Goal: Browse casually: Explore the website without a specific task or goal

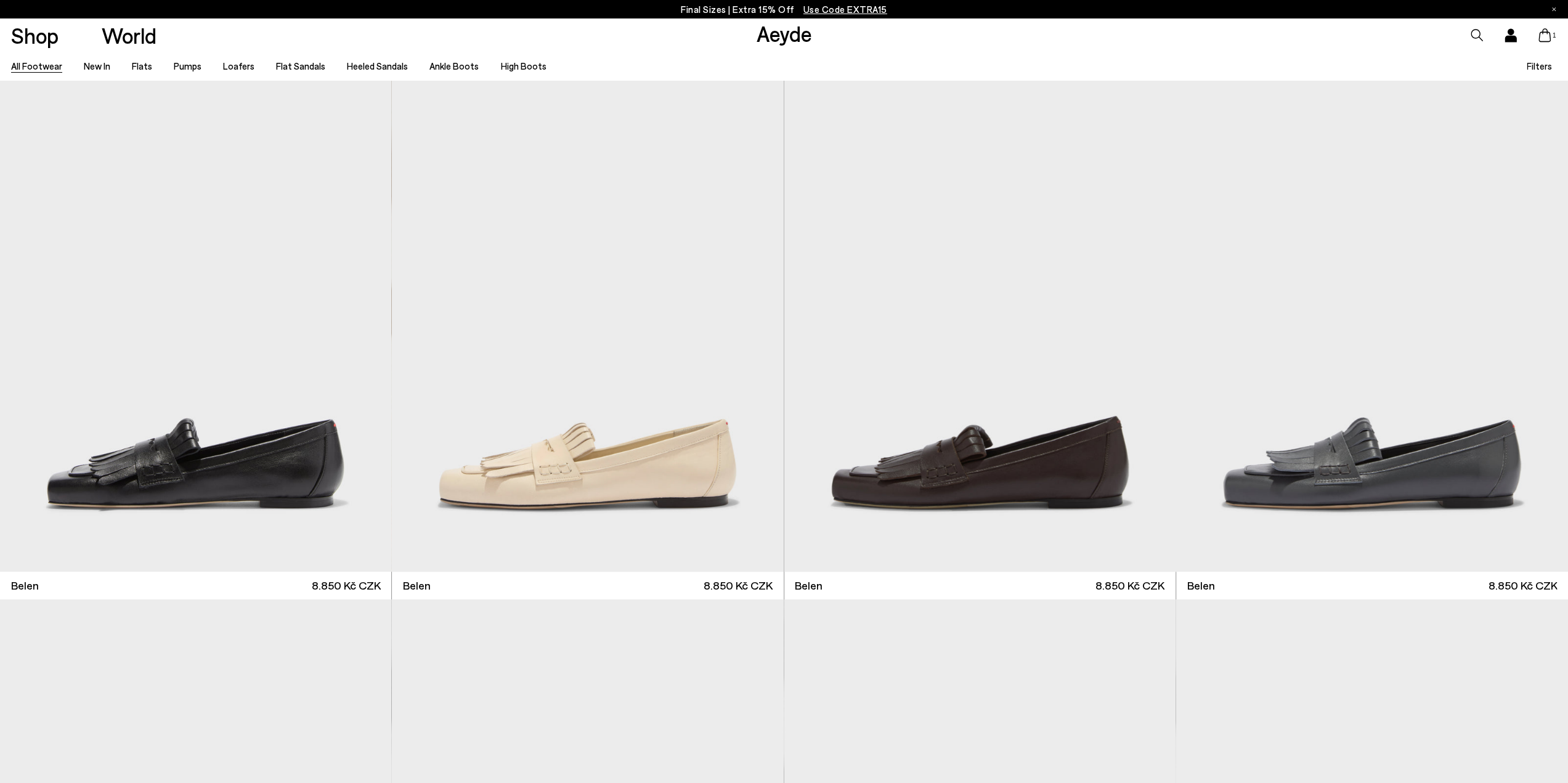
click at [839, 8] on span "Use Code EXTRA15" at bounding box center [845, 9] width 84 height 11
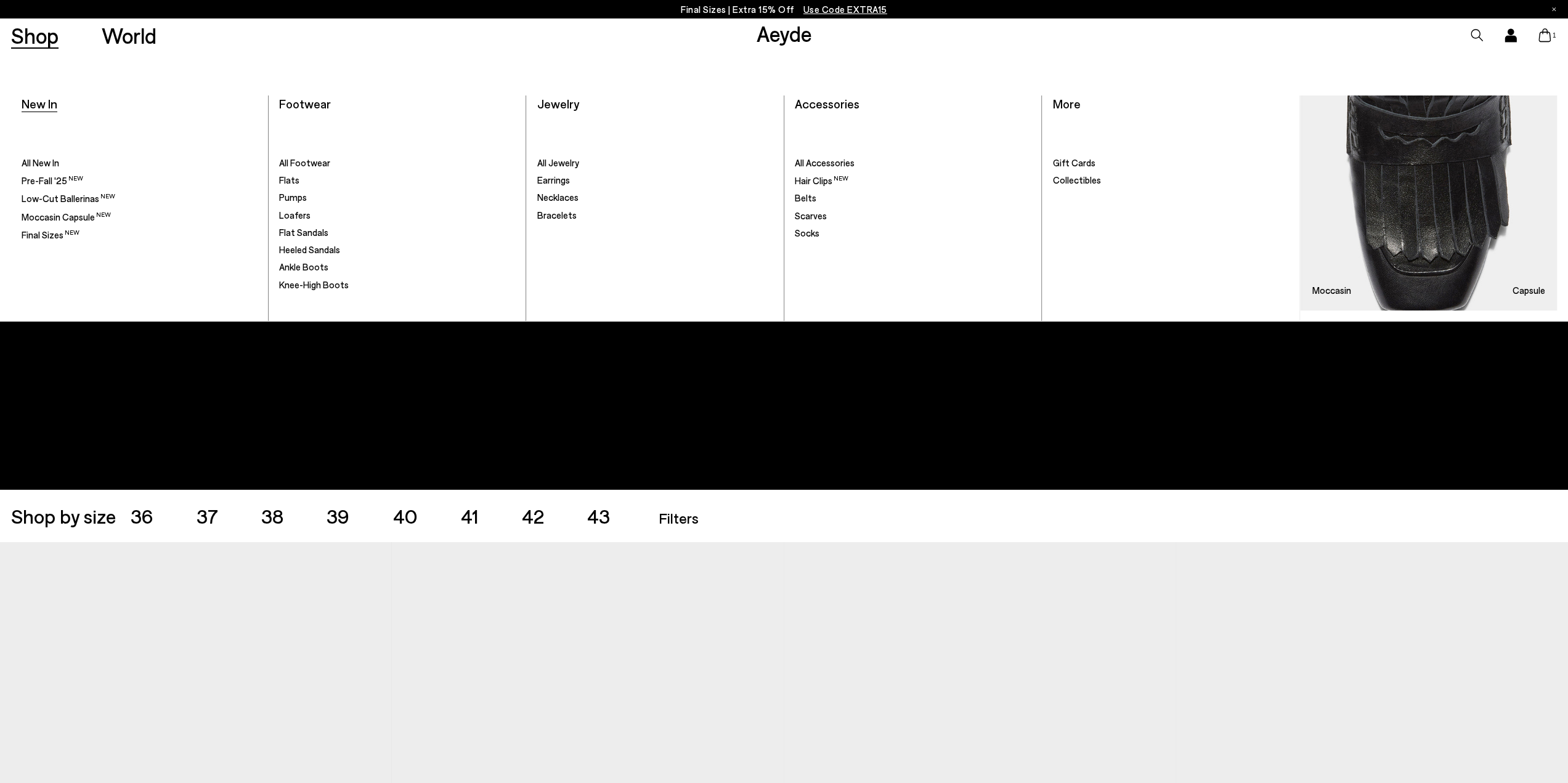
click at [49, 106] on span "New In" at bounding box center [39, 103] width 36 height 14
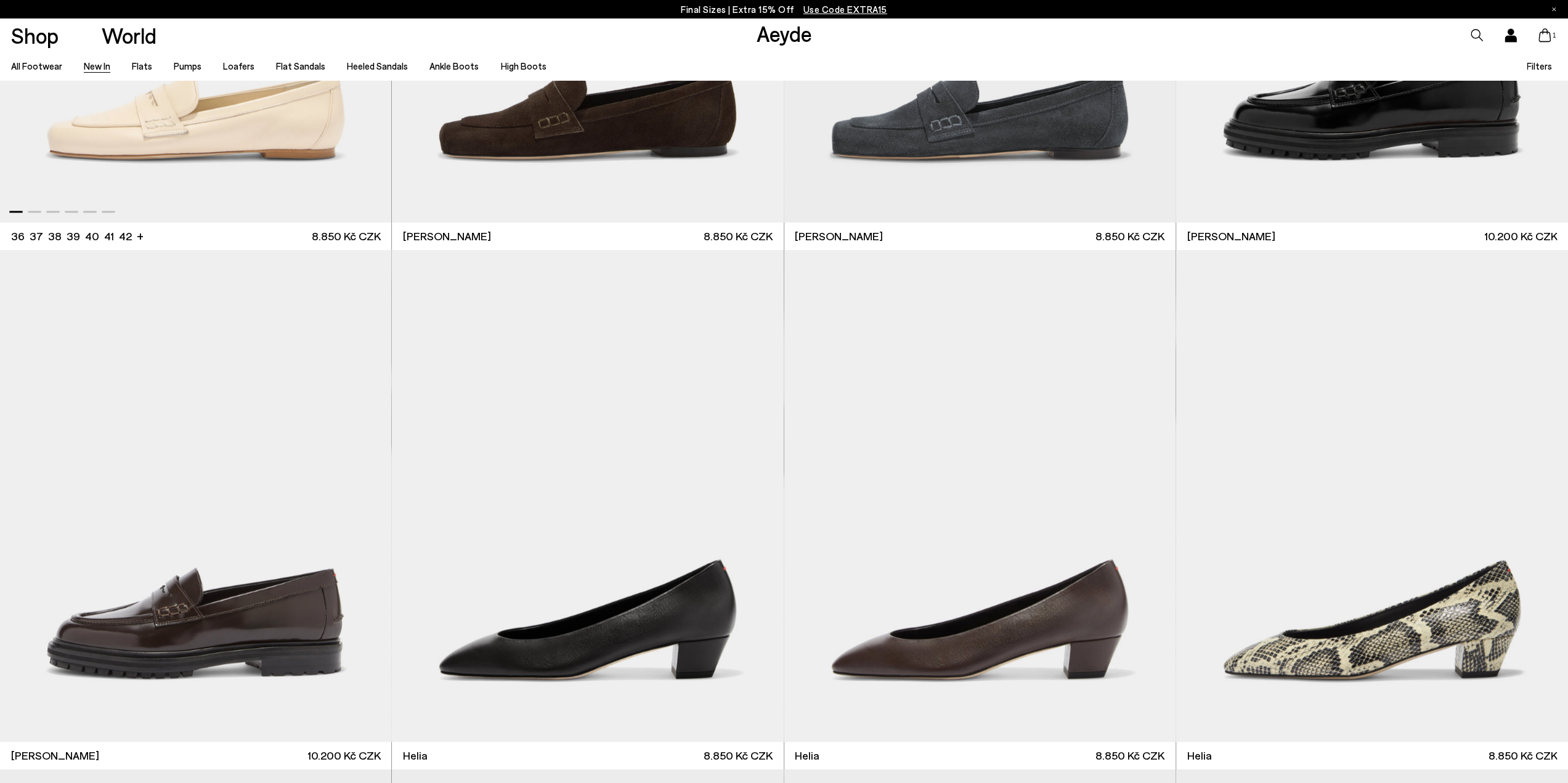
scroll to position [1479, 0]
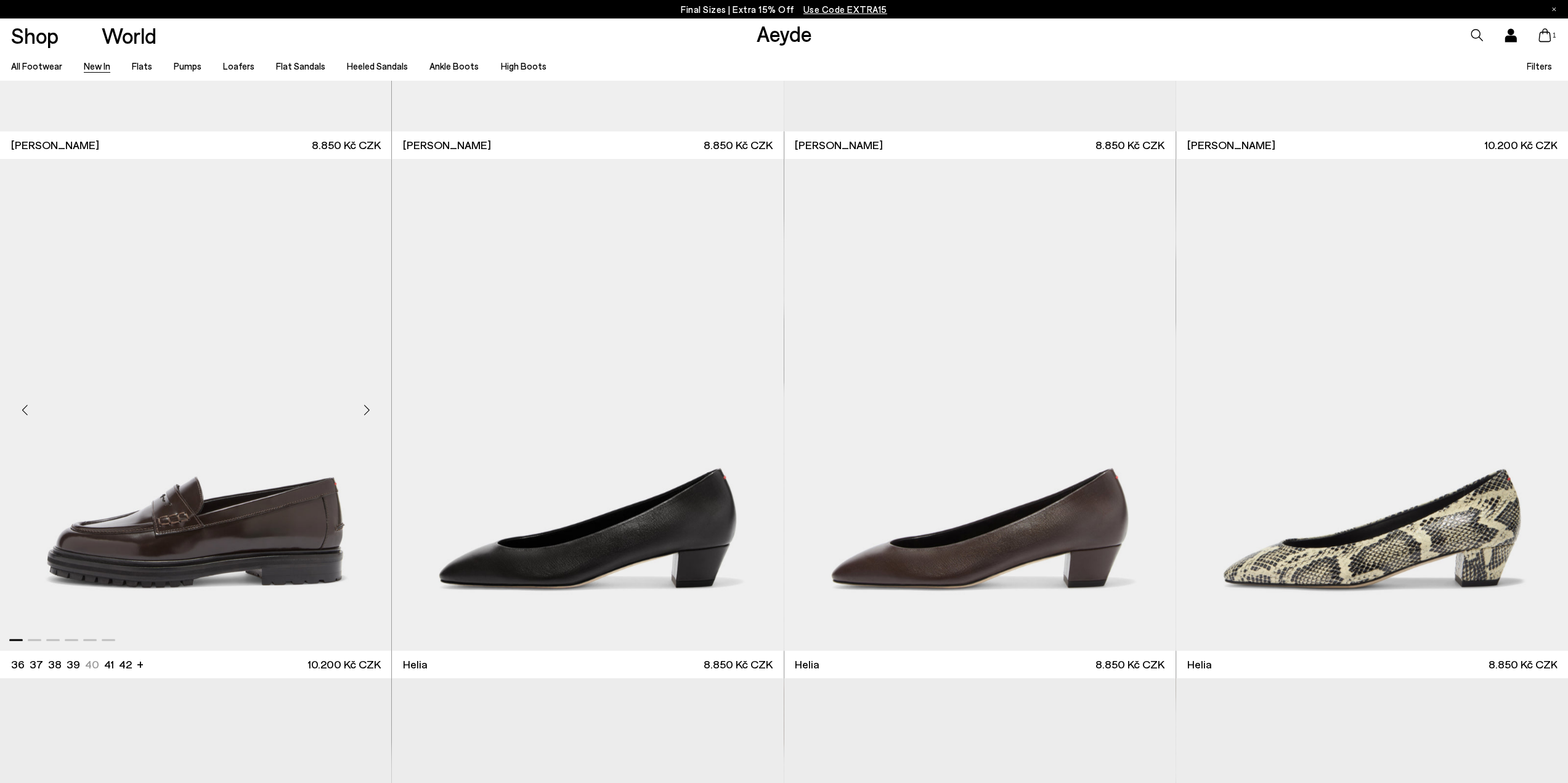
click at [362, 409] on div "Next slide" at bounding box center [366, 409] width 37 height 37
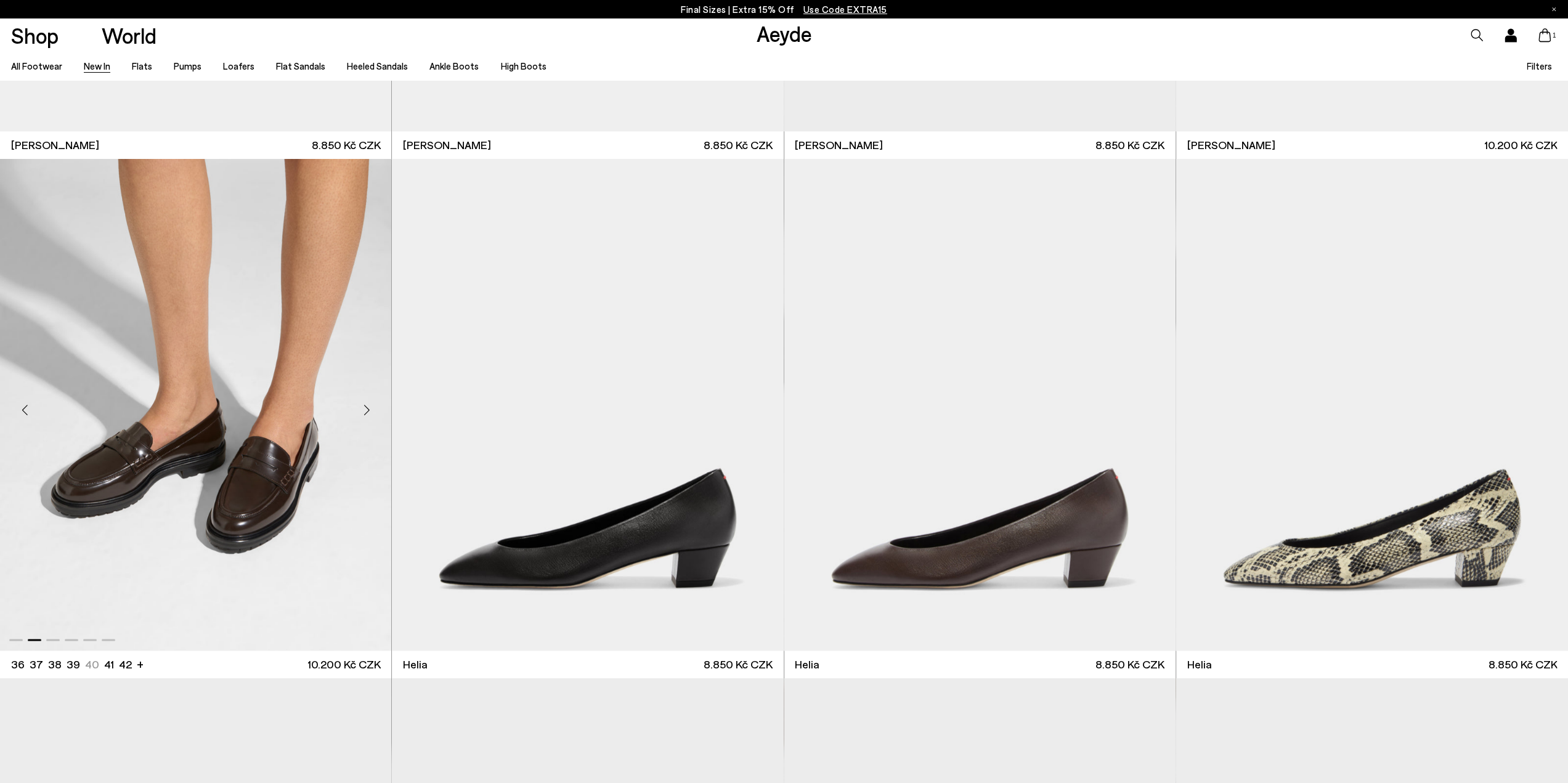
click at [362, 409] on div "Next slide" at bounding box center [366, 409] width 37 height 37
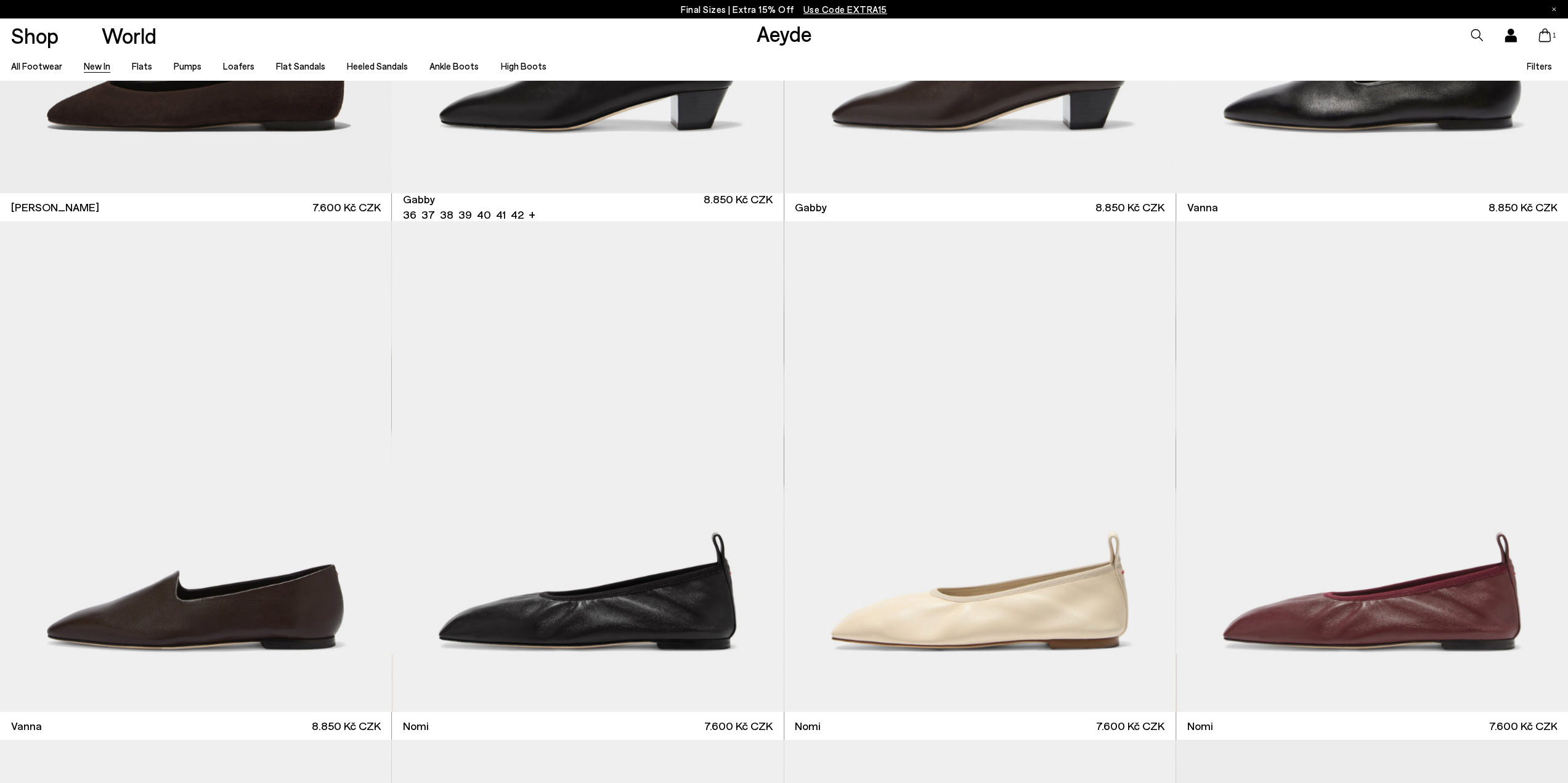
scroll to position [3204, 0]
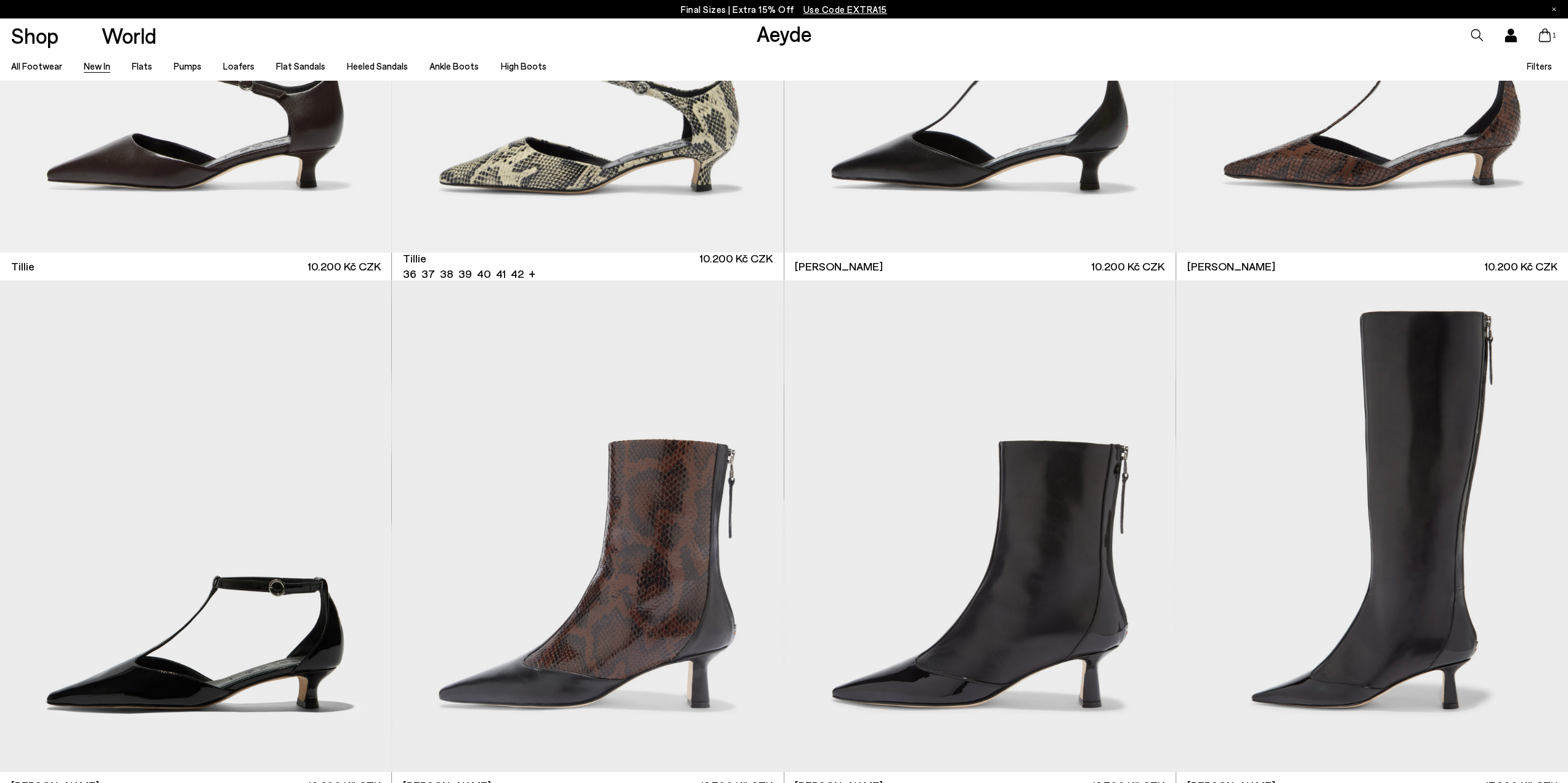
scroll to position [4561, 0]
